Goal: Use online tool/utility

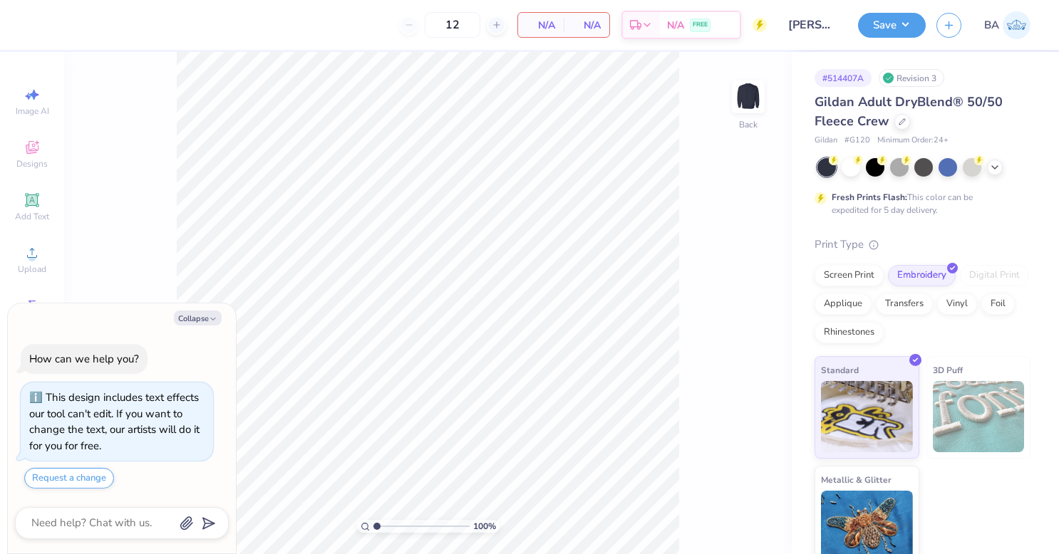
type textarea "x"
type input "2.04144095929017"
type textarea "x"
type input "2.04144095929017"
type textarea "x"
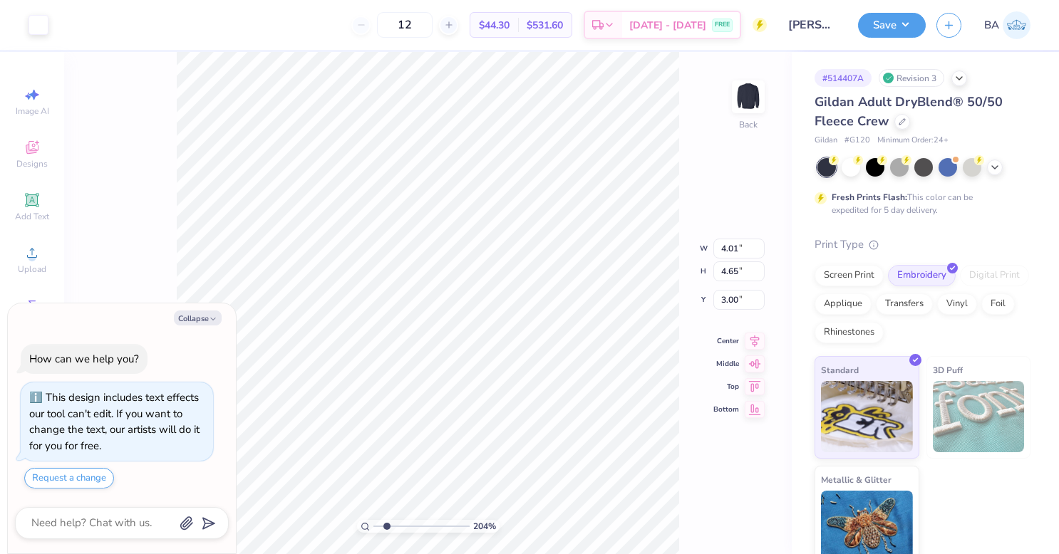
type input "2.04144095929017"
type textarea "x"
type input "2.04144095929017"
type textarea "x"
type input "2.04144095929017"
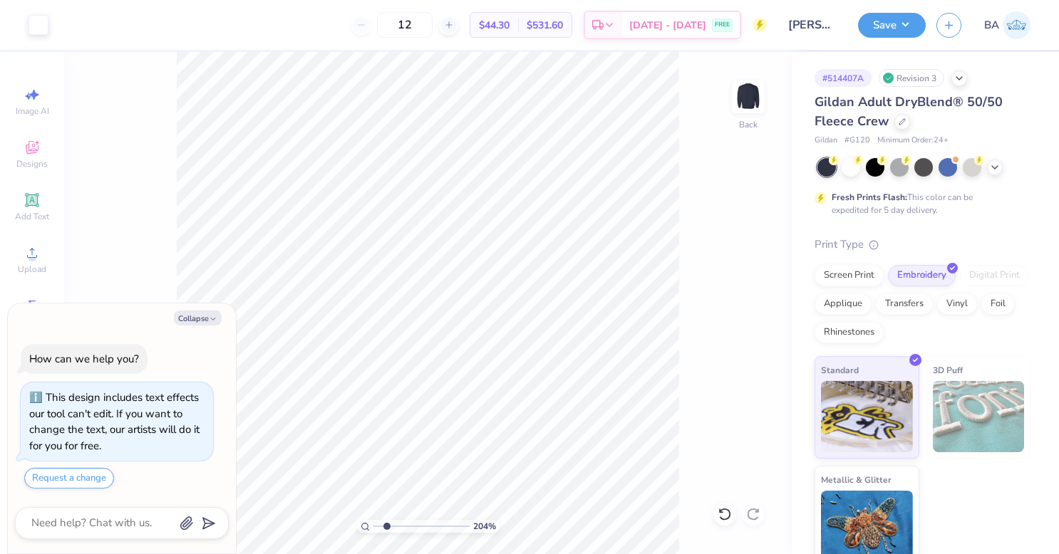
type textarea "x"
type input "2.04144095929017"
type textarea "x"
type input "2.04144095929017"
